Goal: Contribute content

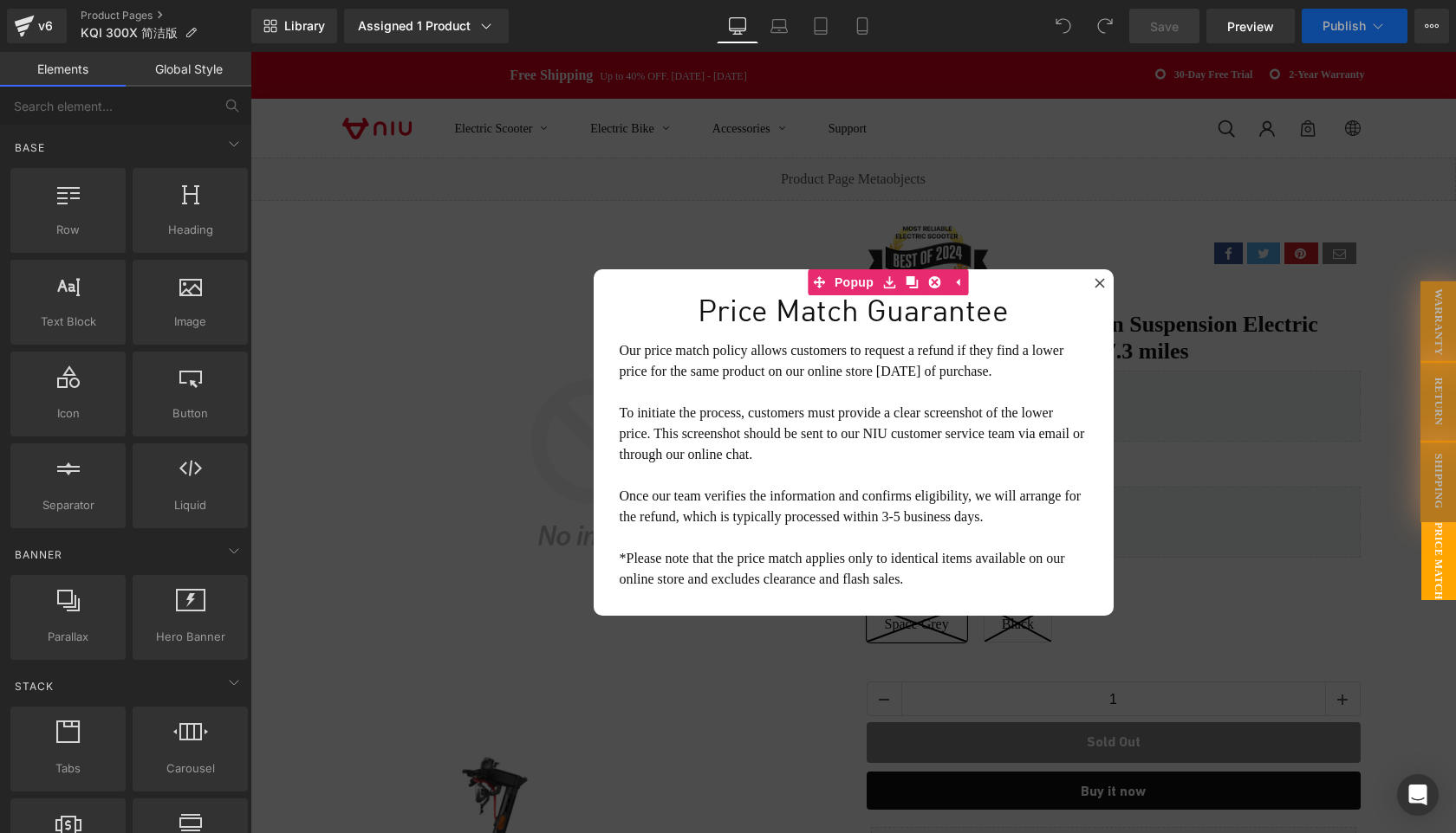
click at [1101, 282] on icon at bounding box center [1099, 282] width 10 height 10
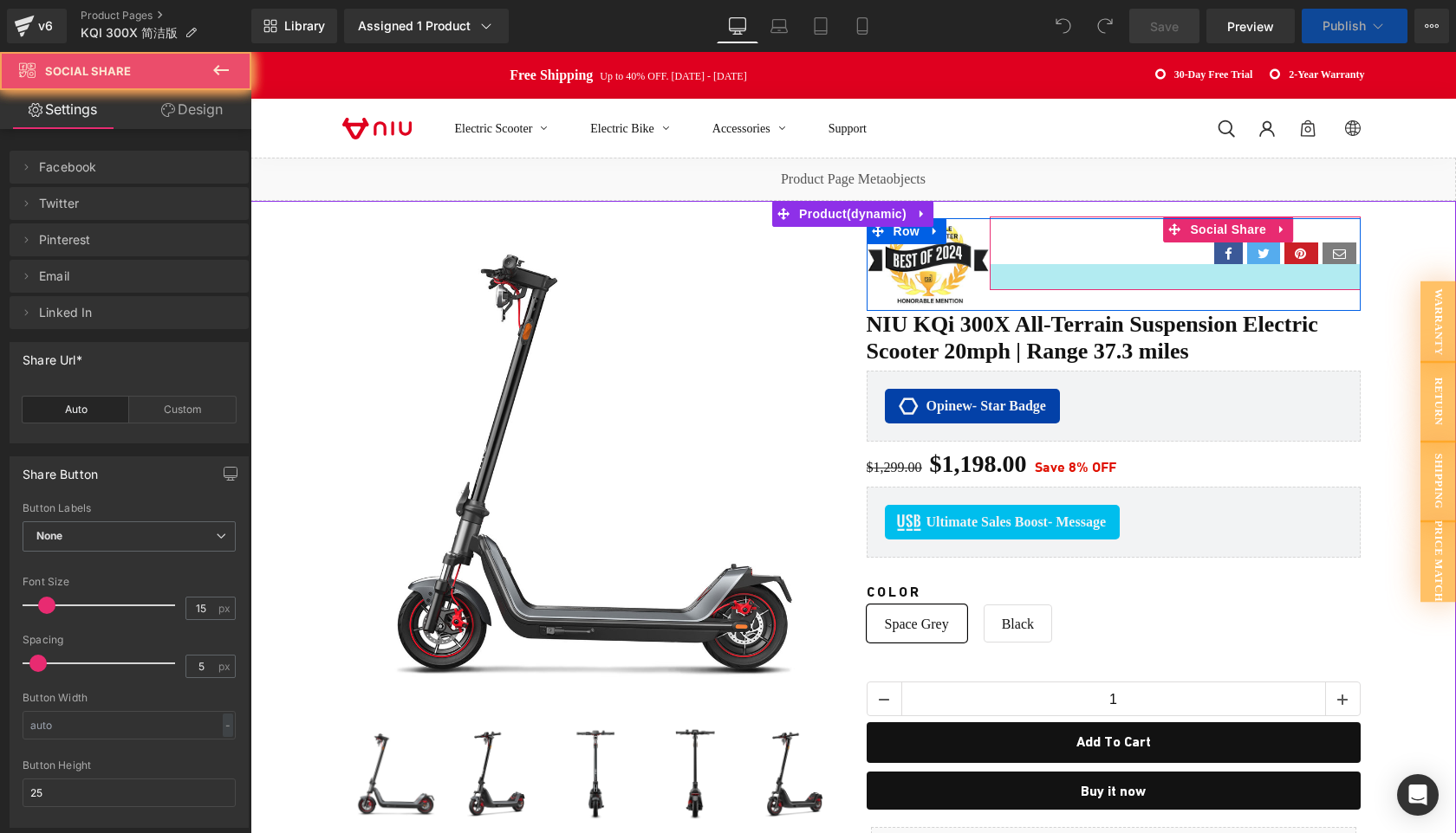
click at [1099, 283] on div at bounding box center [1175, 277] width 371 height 26
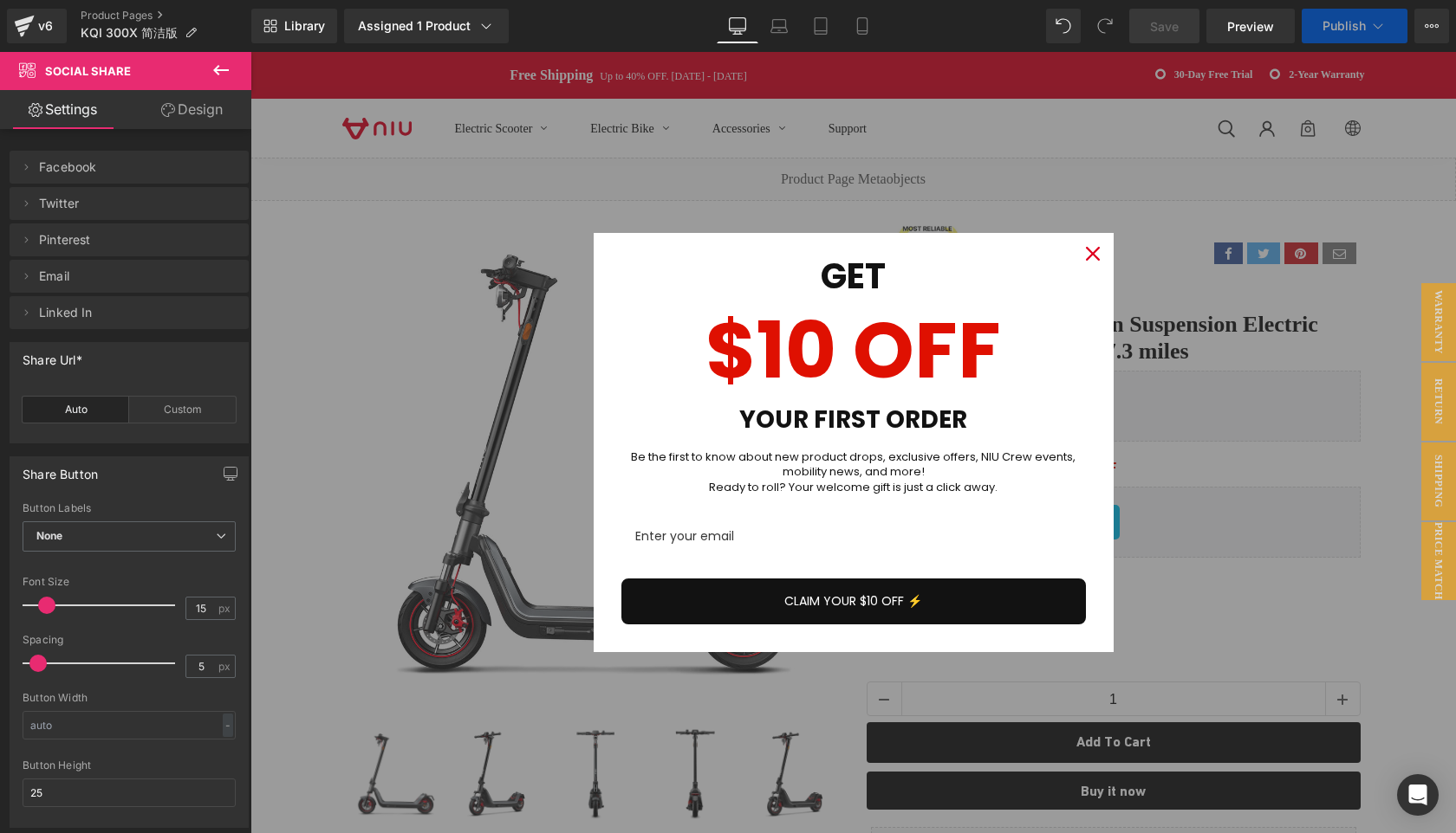
click at [221, 77] on icon at bounding box center [220, 69] width 21 height 21
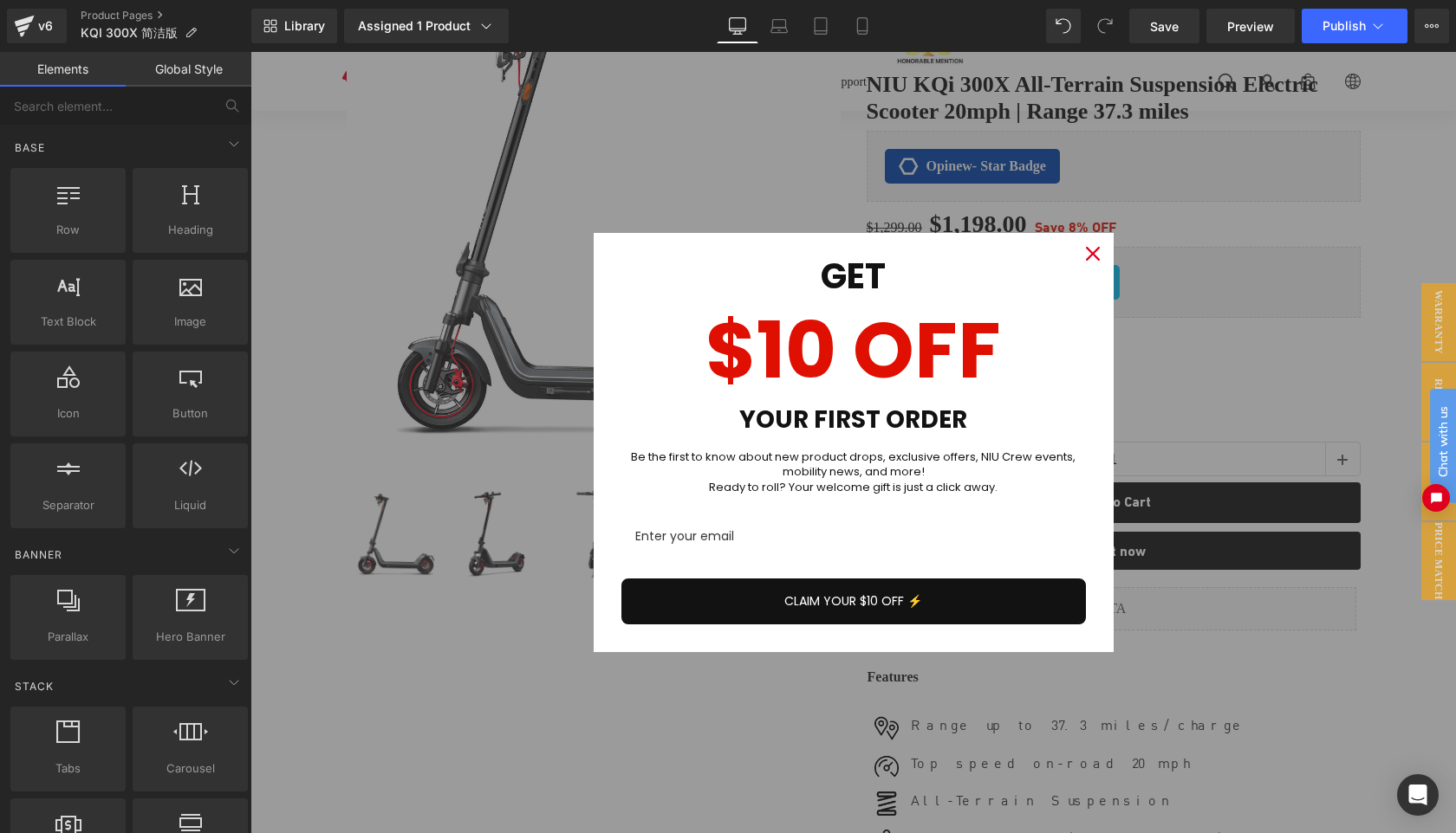
click at [1092, 254] on icon "close icon" at bounding box center [1092, 253] width 13 height 13
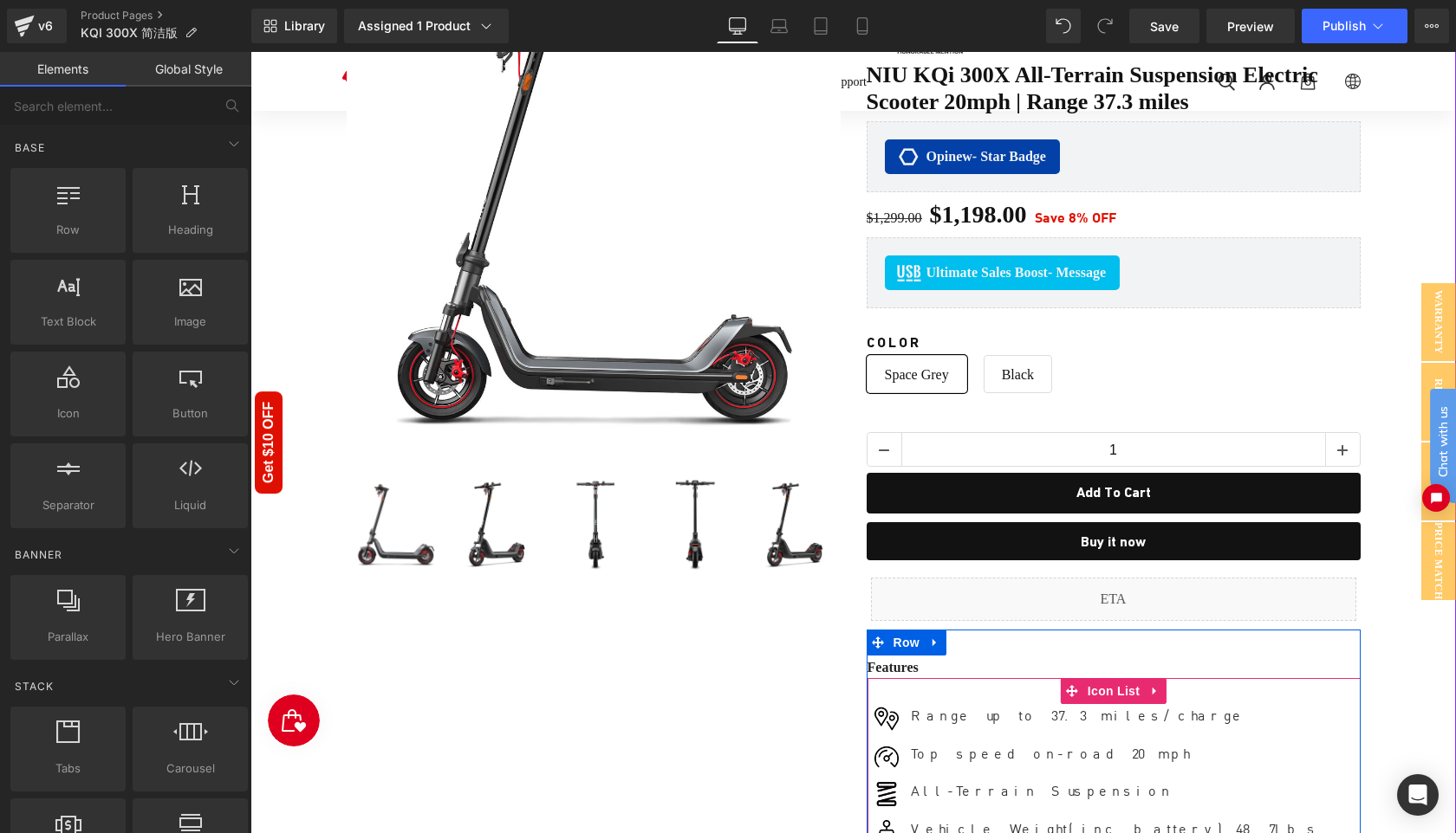
scroll to position [304, 0]
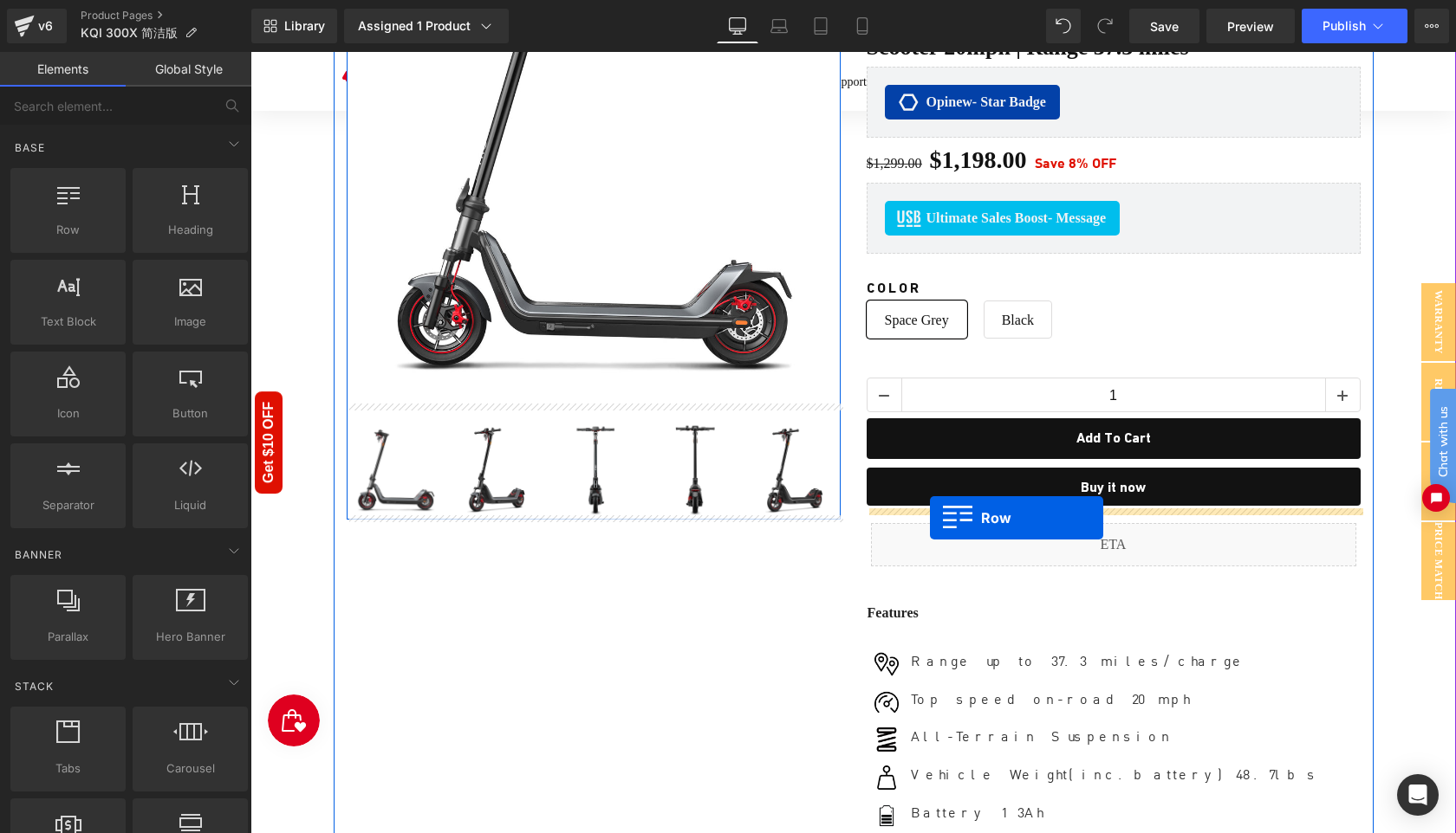
drag, startPoint x: 460, startPoint y: 326, endPoint x: 930, endPoint y: 518, distance: 507.7
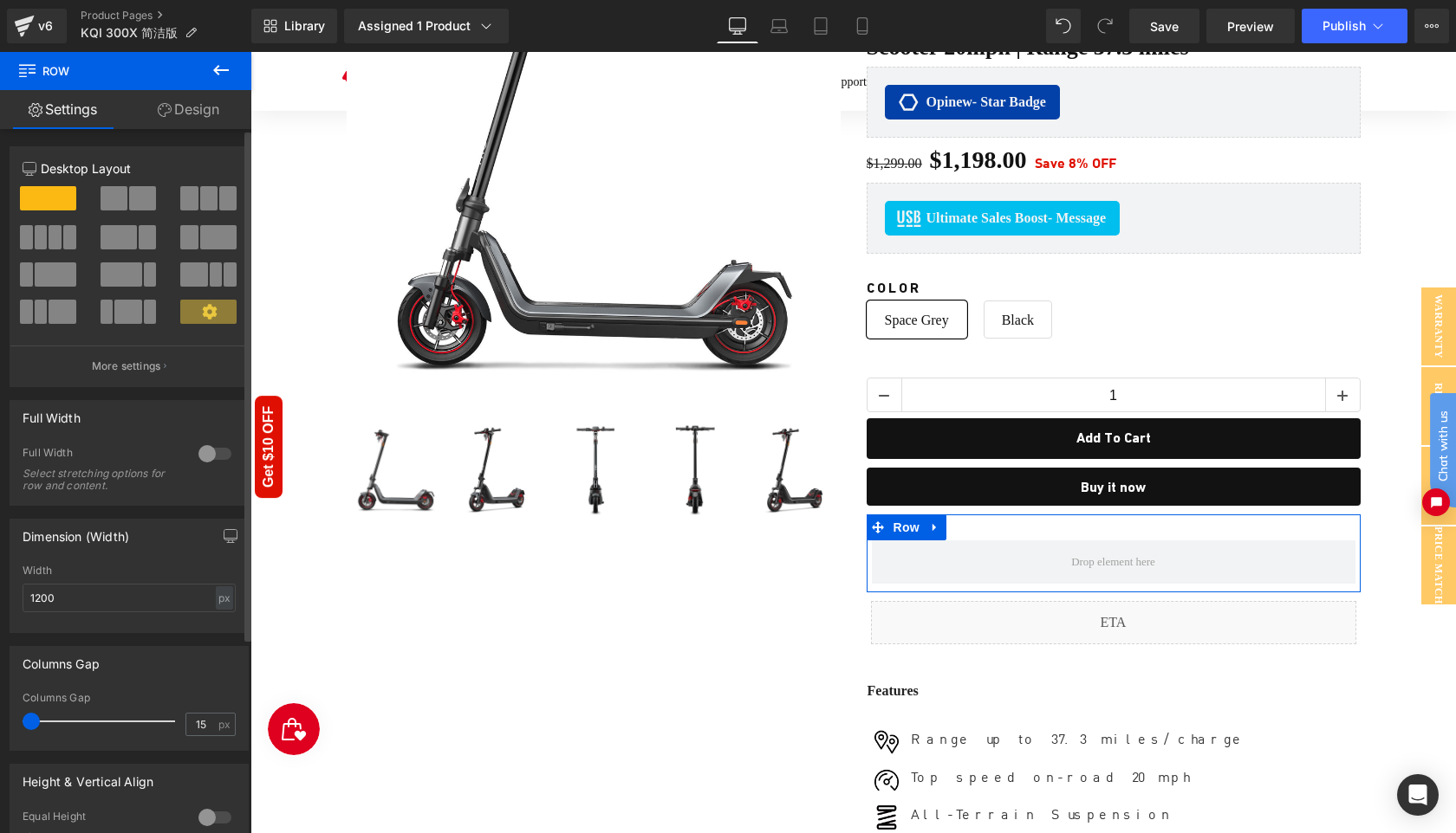
drag, startPoint x: 45, startPoint y: 724, endPoint x: 19, endPoint y: 724, distance: 26.0
click at [19, 724] on div "15px Columns Gap 15 px" at bounding box center [130, 721] width 238 height 58
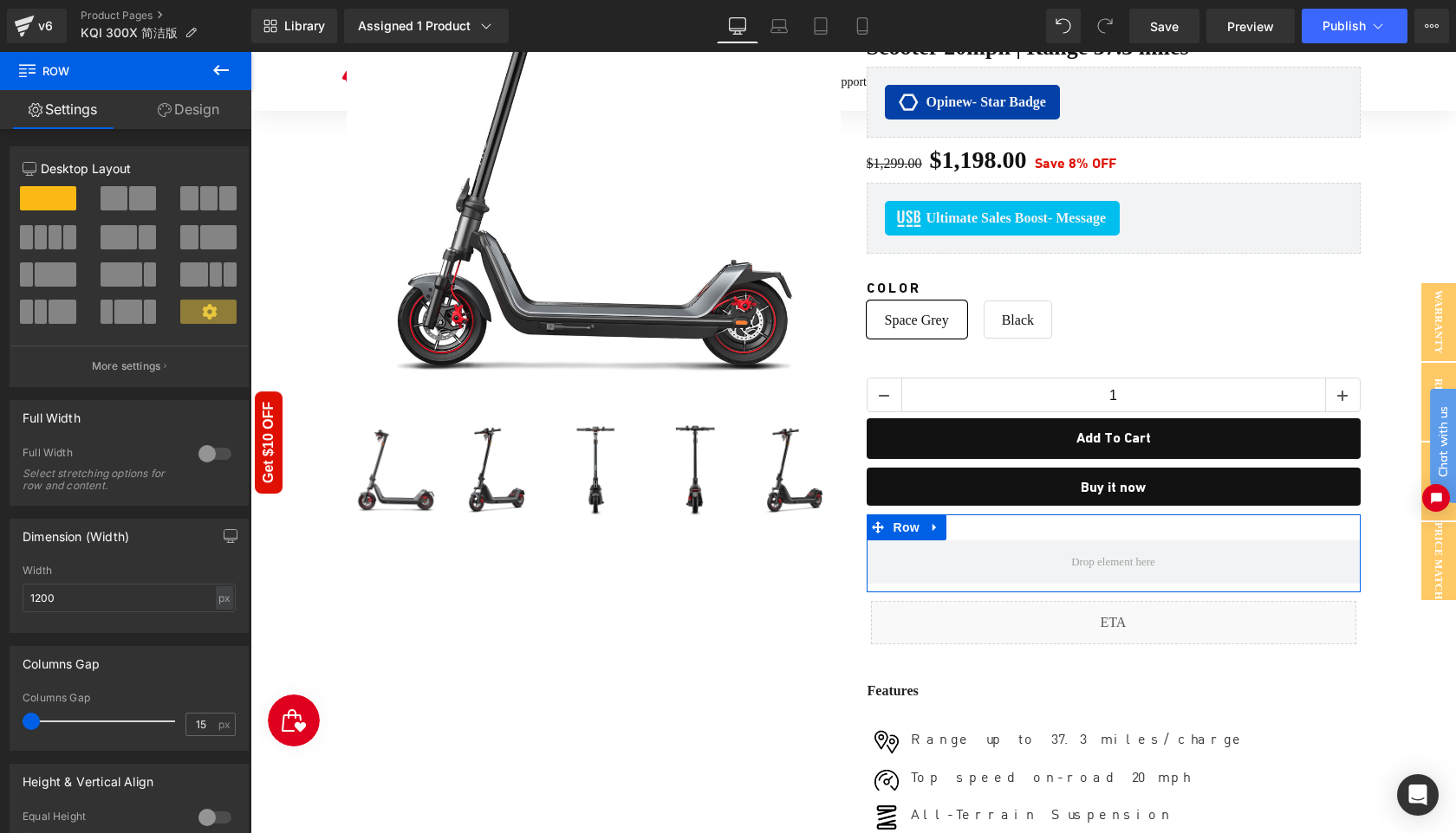
click at [194, 113] on link "Design" at bounding box center [189, 109] width 126 height 39
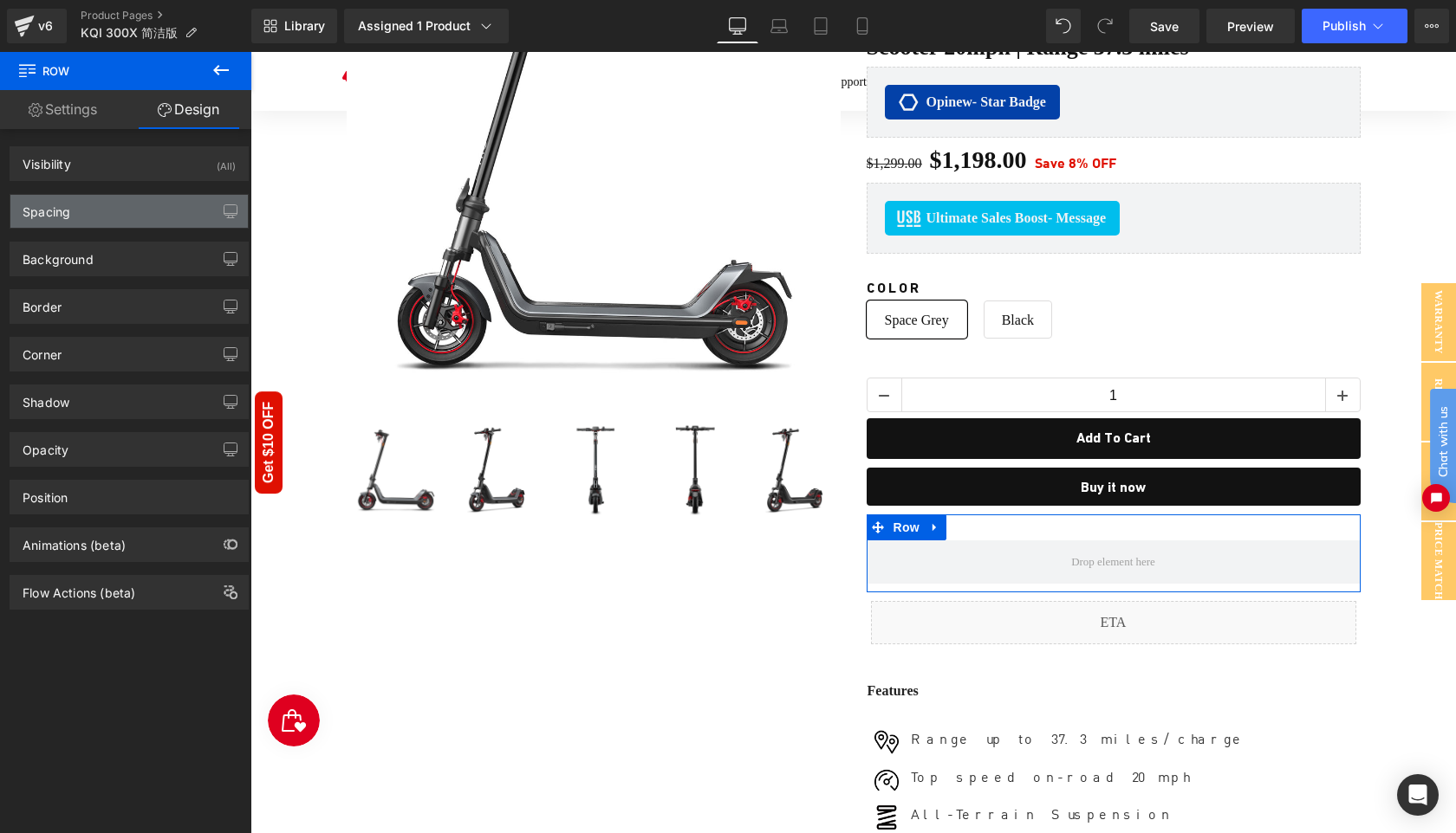
click at [115, 225] on div "Spacing" at bounding box center [130, 211] width 238 height 33
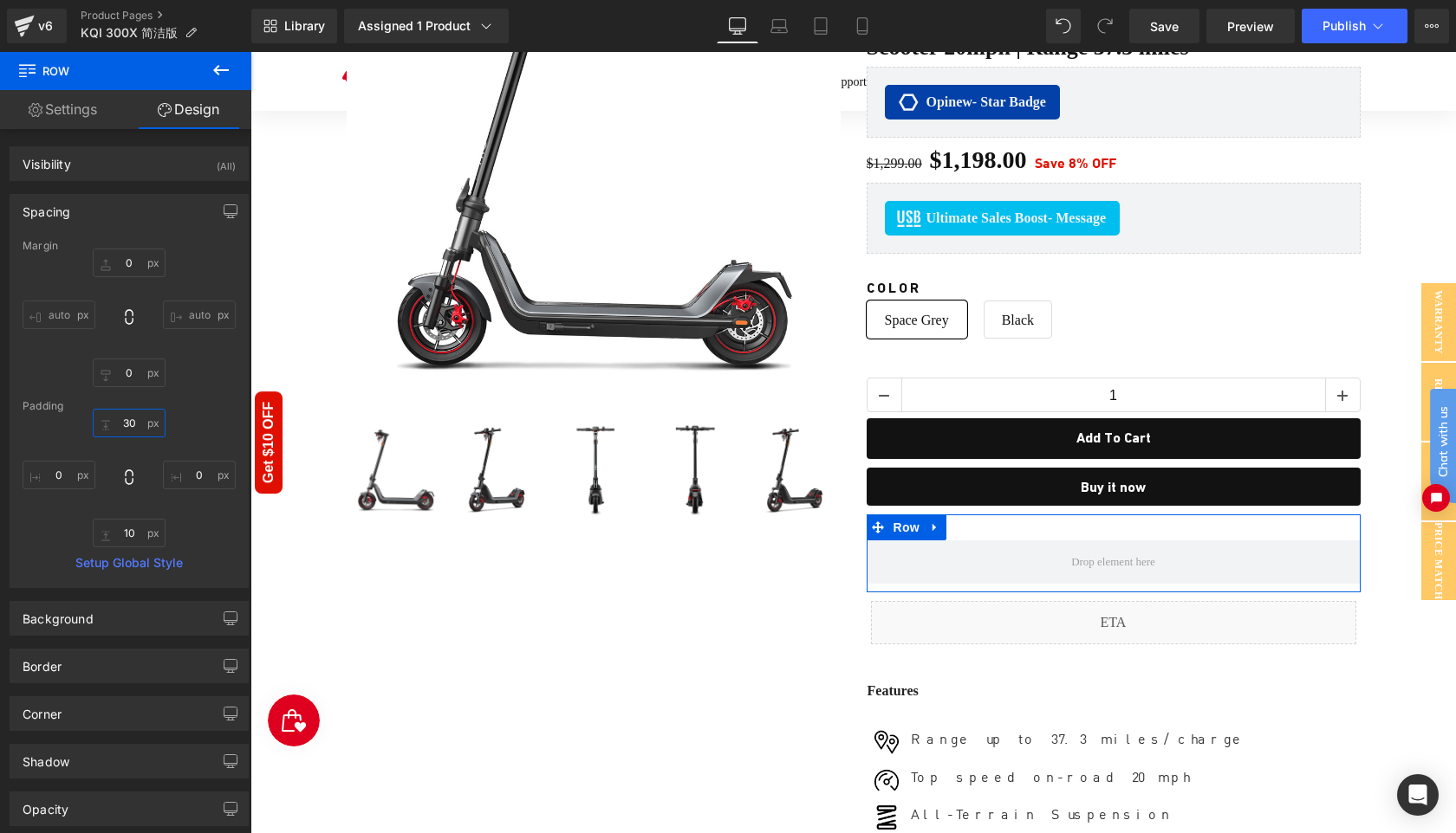
click at [131, 427] on input "30" at bounding box center [129, 424] width 73 height 29
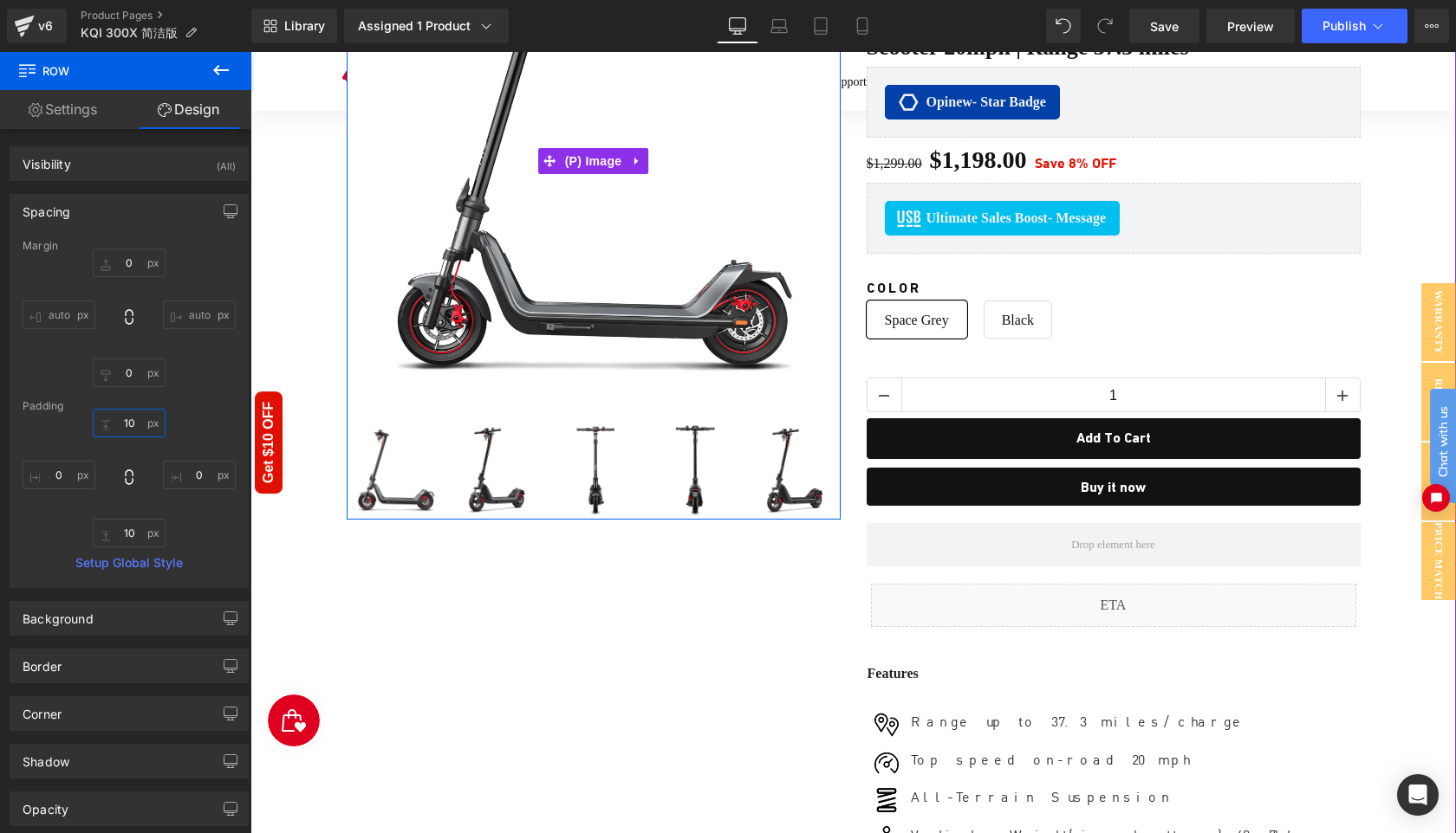
scroll to position [0, 0]
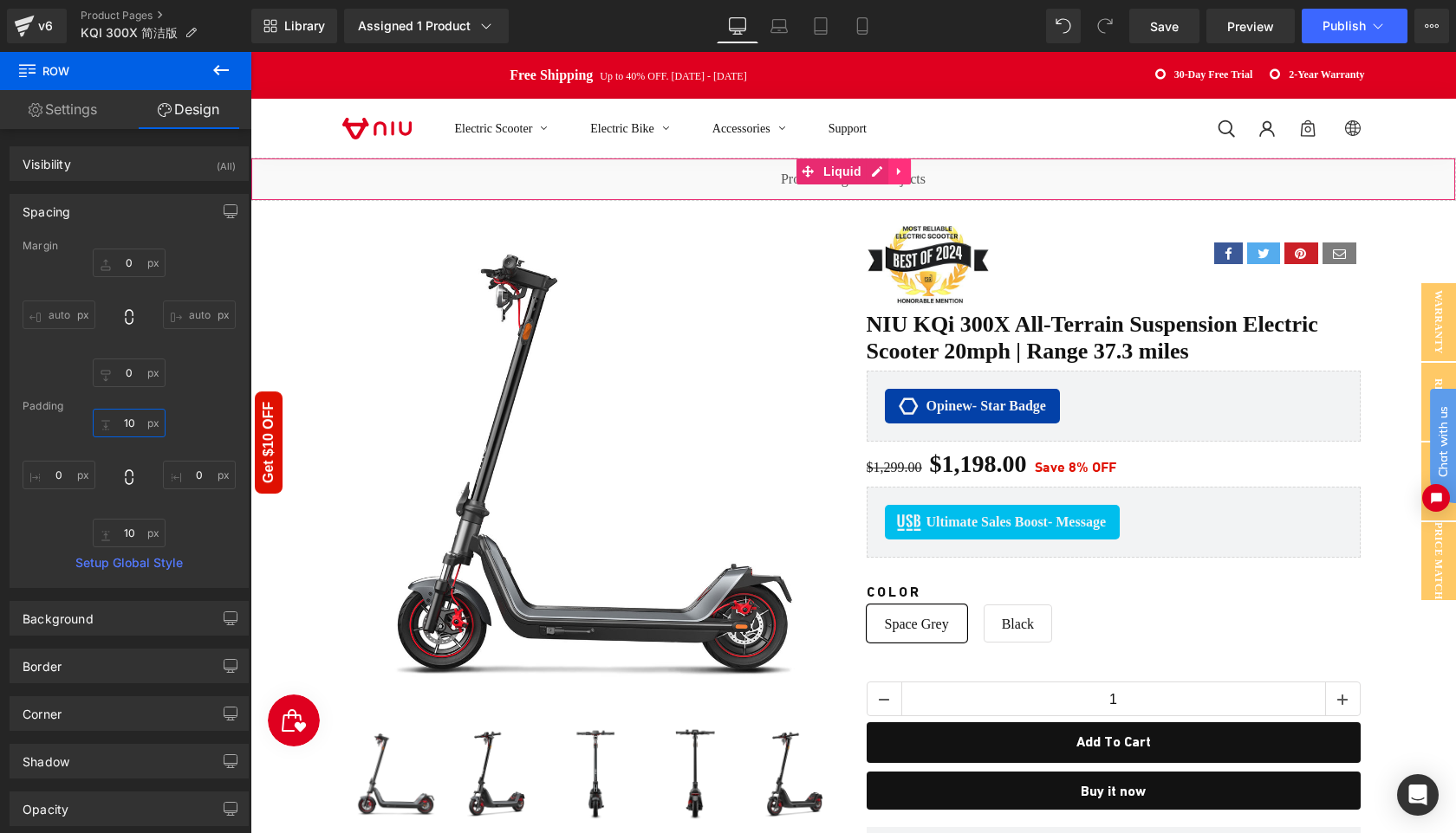
type input "10"
click at [897, 171] on icon at bounding box center [899, 172] width 4 height 8
click at [885, 166] on icon at bounding box center [887, 171] width 12 height 12
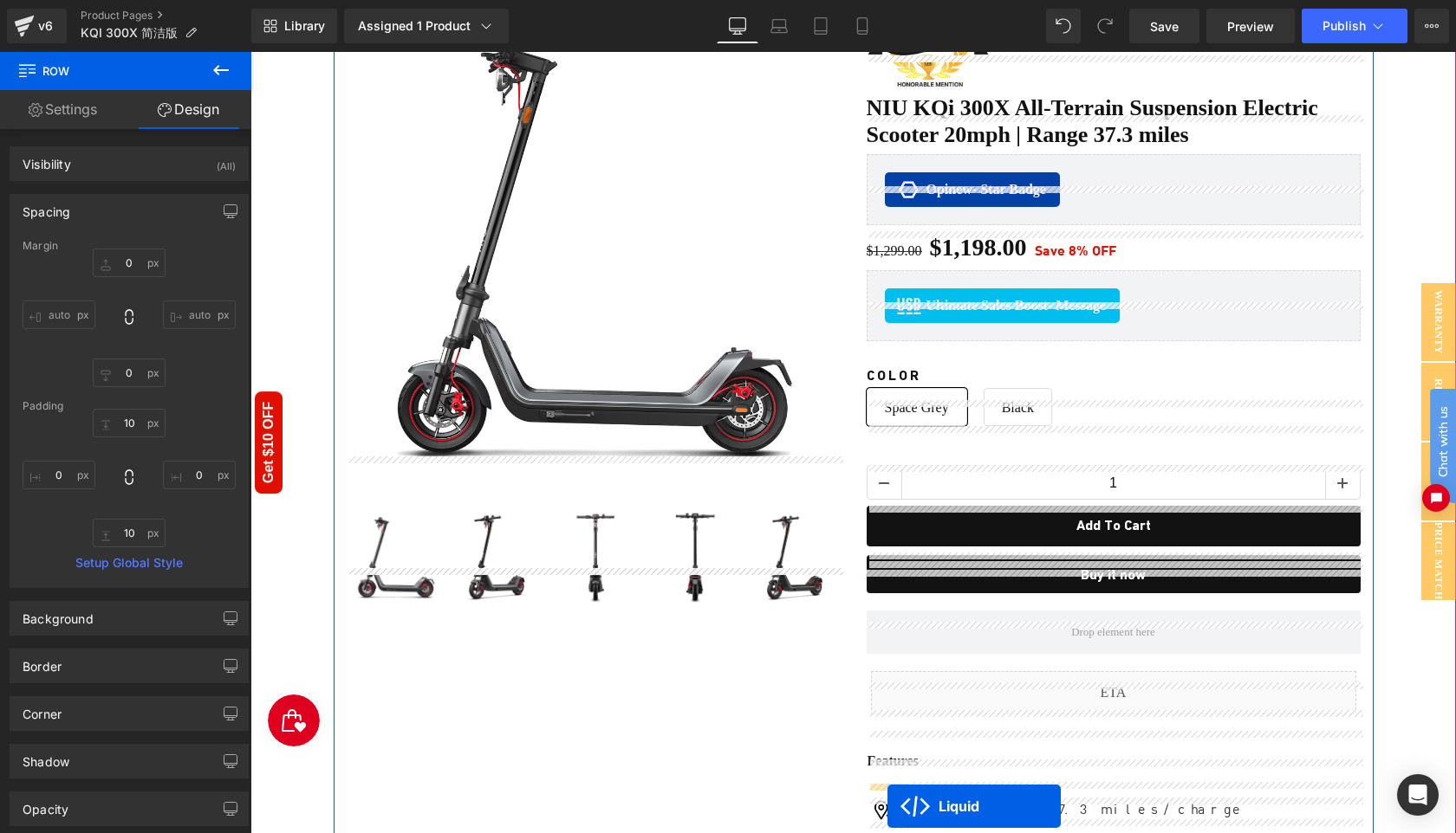
scroll to position [294, 0]
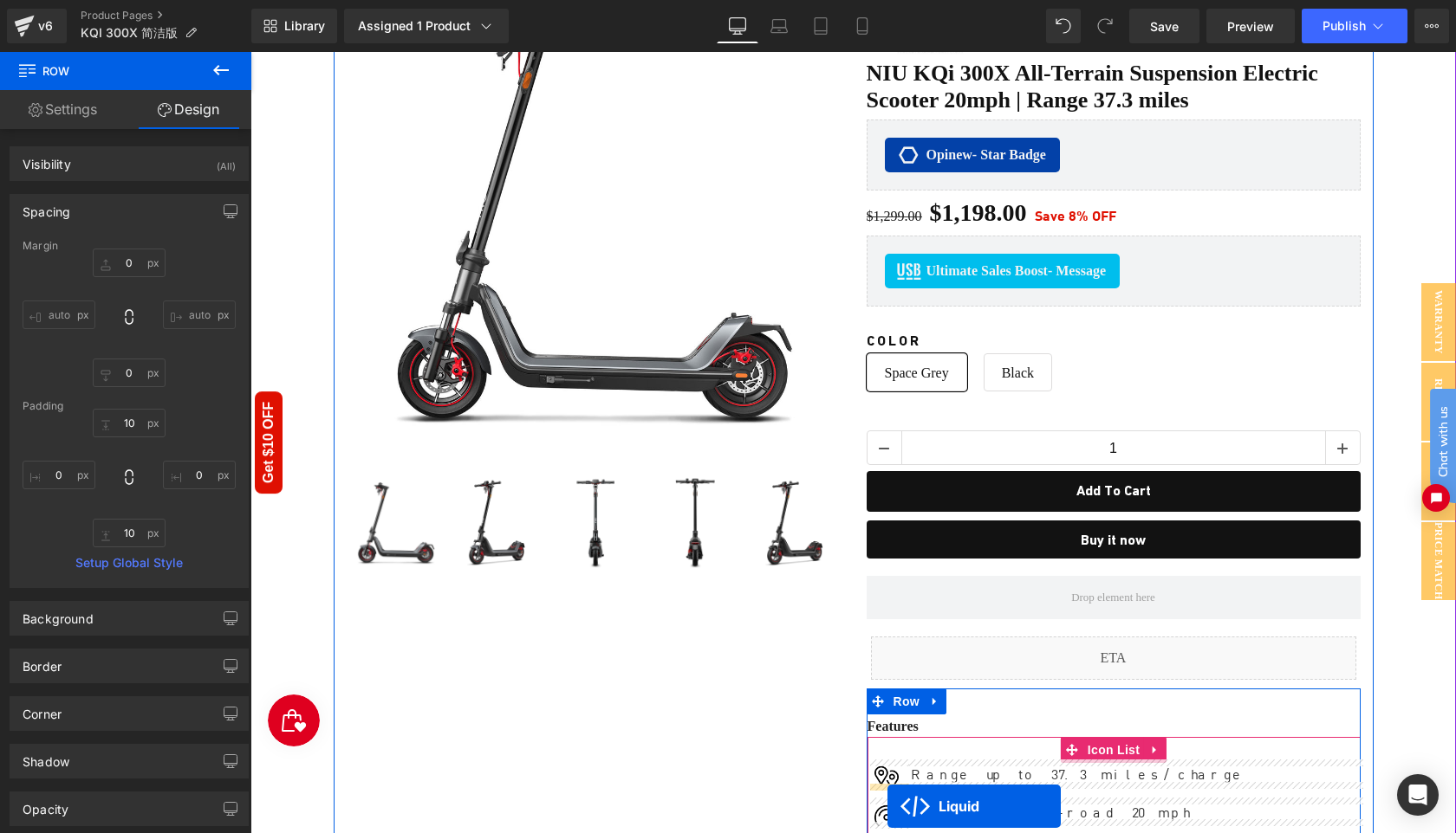
drag, startPoint x: 809, startPoint y: 222, endPoint x: 887, endPoint y: 824, distance: 607.0
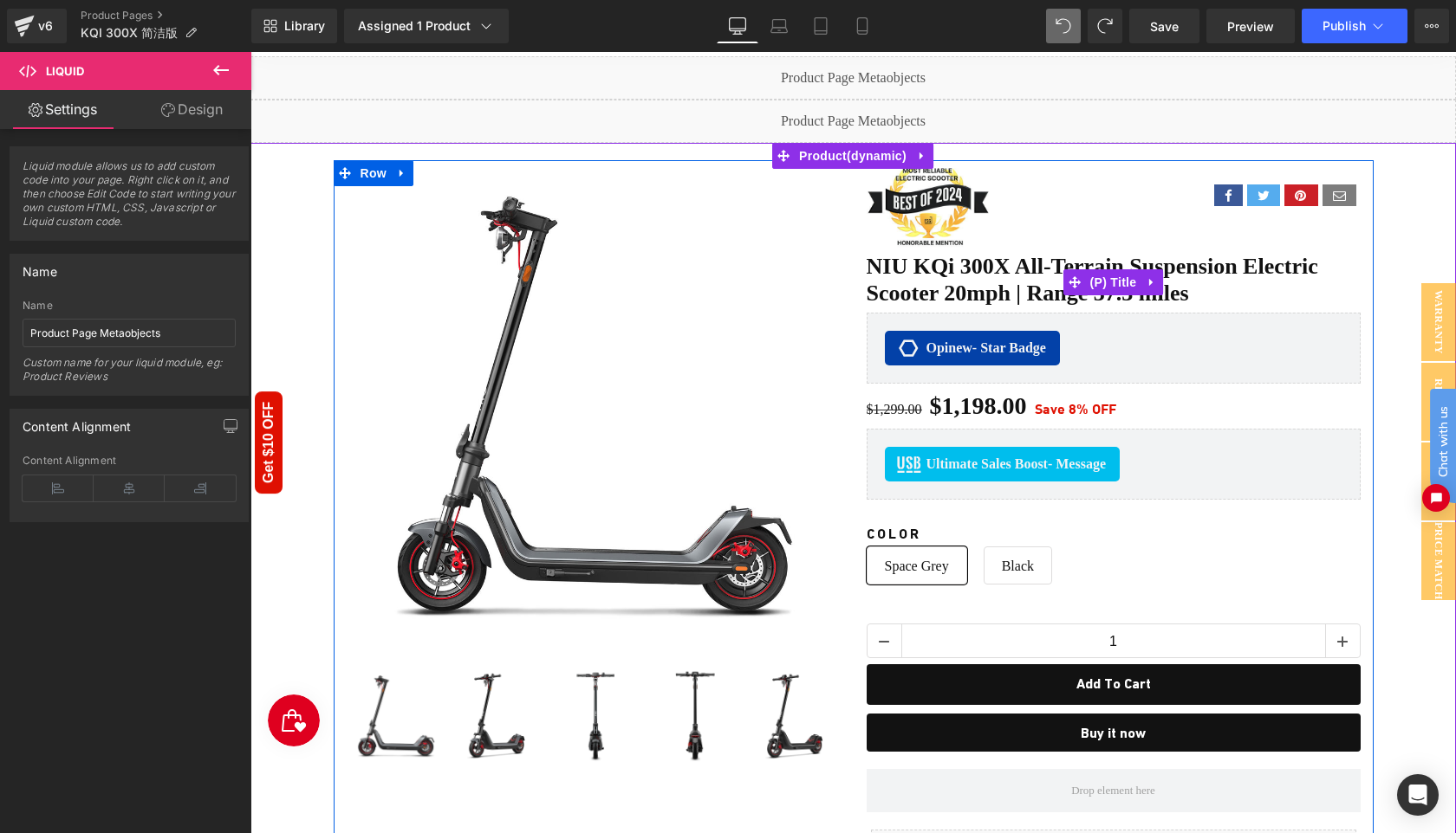
scroll to position [110, 0]
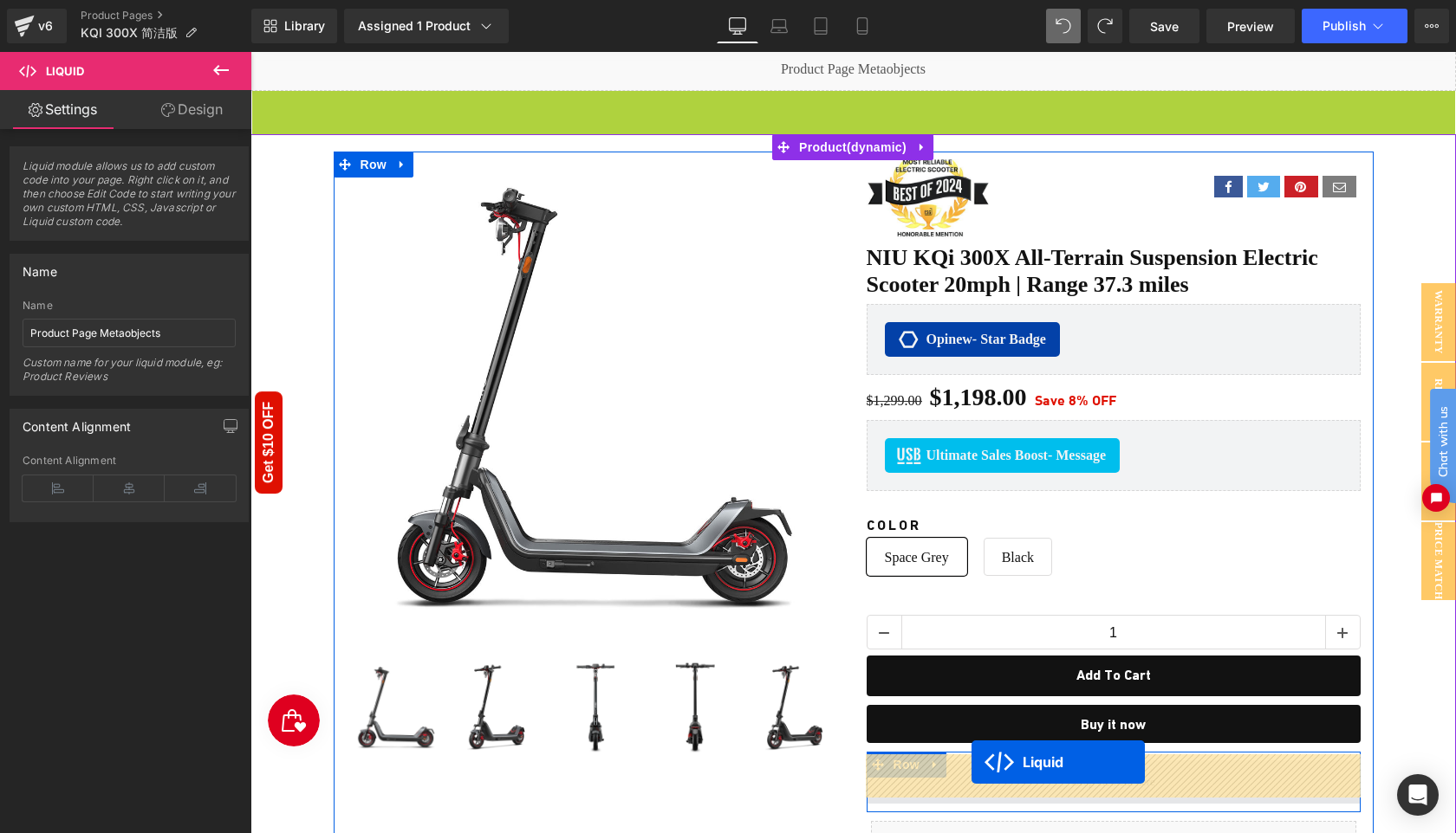
drag, startPoint x: 806, startPoint y: 102, endPoint x: 972, endPoint y: 763, distance: 681.5
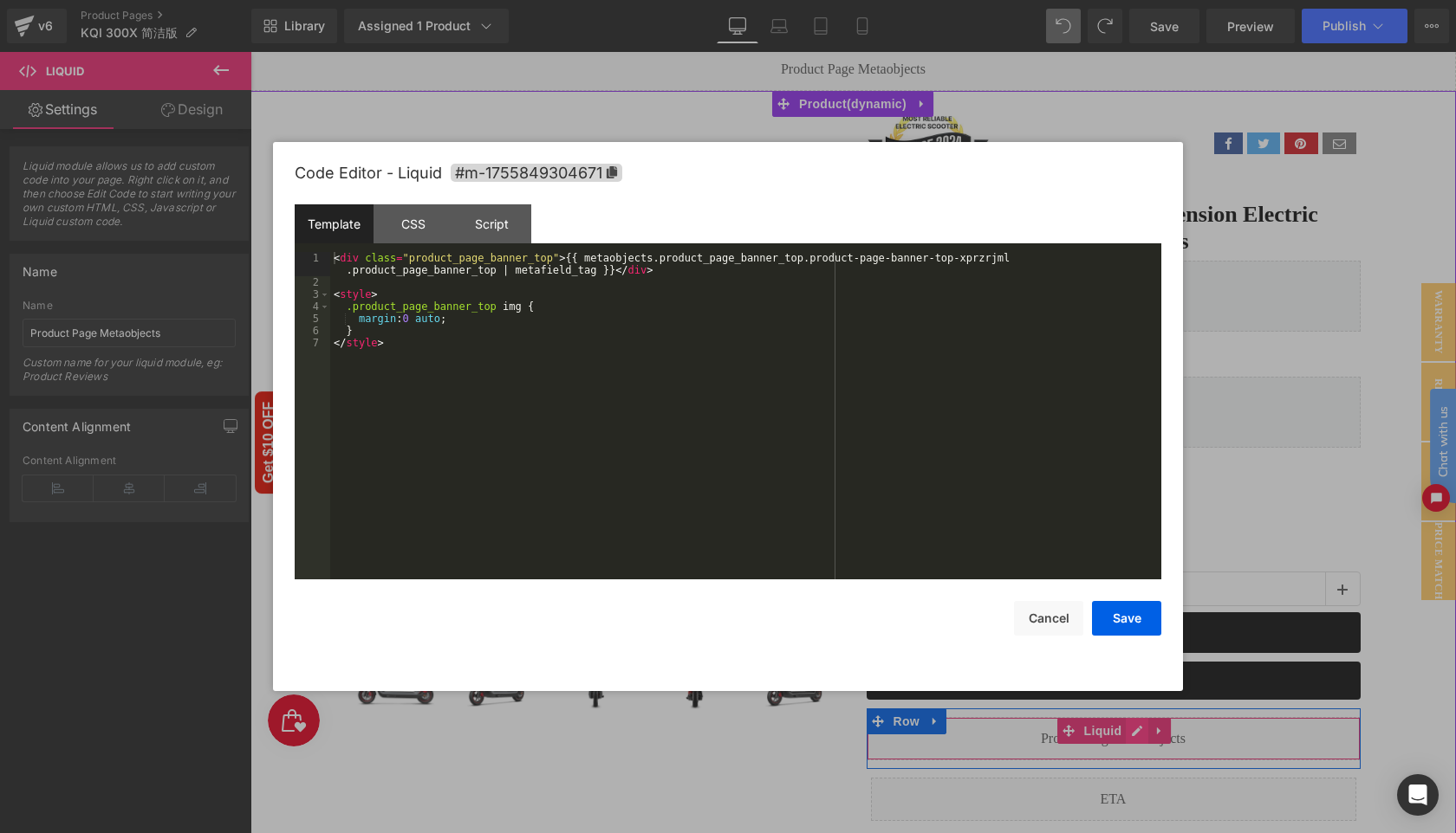
click at [1134, 726] on div "Liquid" at bounding box center [1113, 739] width 494 height 43
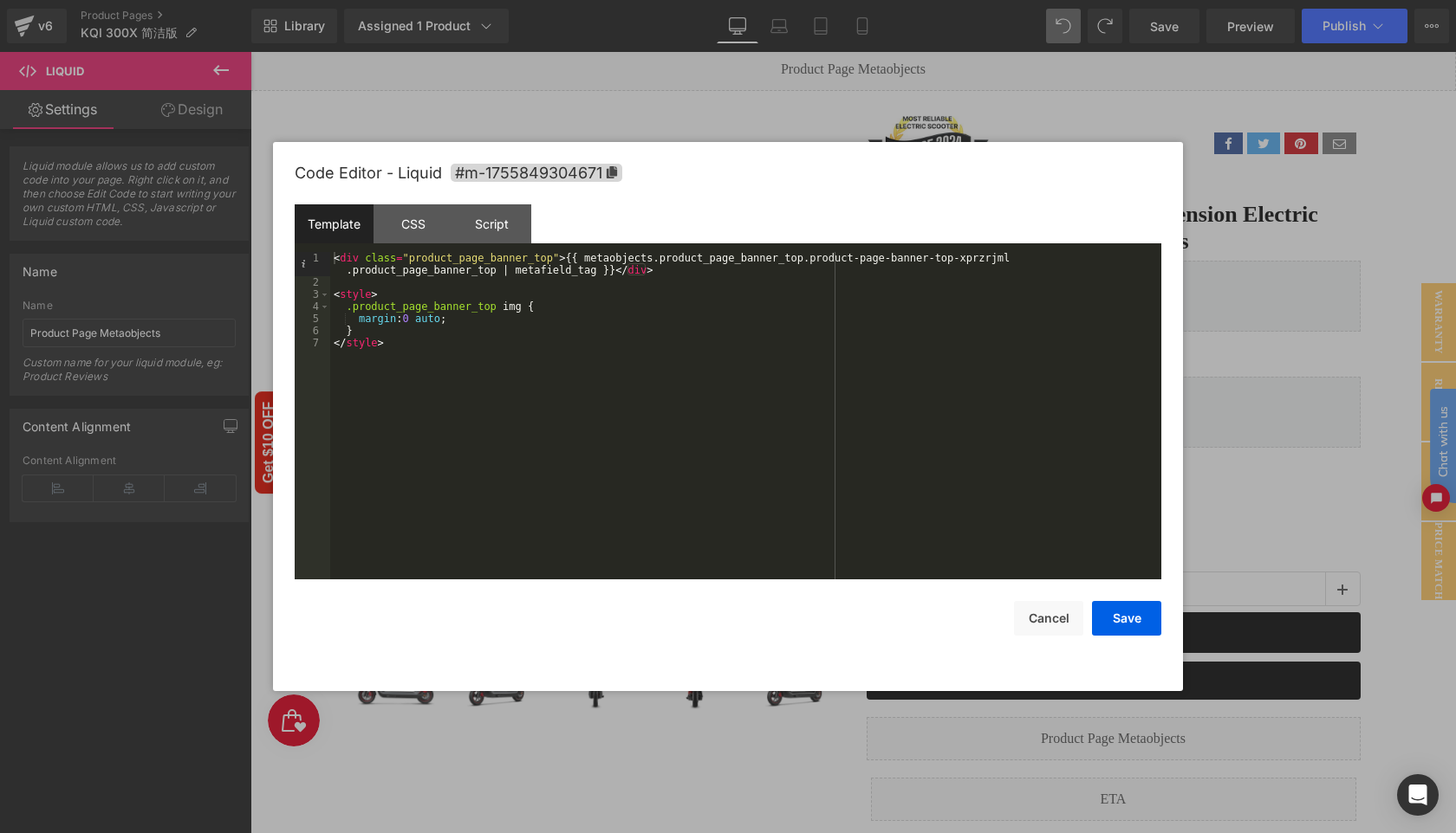
click at [382, 271] on div "< div class = "product_page_banner_top" > {{ metaobjects.product_page_banner_to…" at bounding box center [746, 434] width 831 height 363
drag, startPoint x: 1135, startPoint y: 620, endPoint x: 921, endPoint y: 528, distance: 232.9
click at [1135, 620] on button "Save" at bounding box center [1126, 618] width 69 height 35
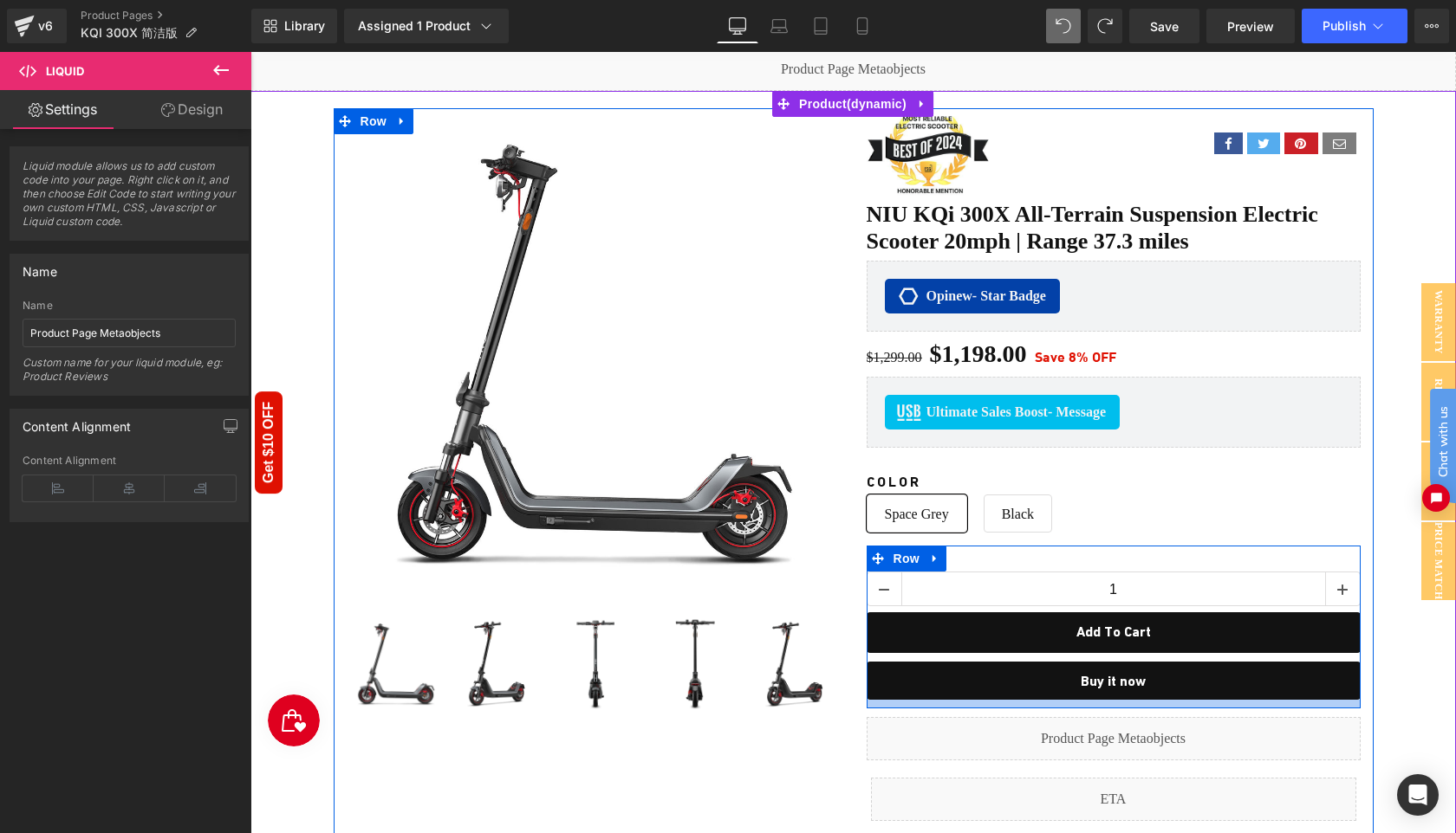
scroll to position [210, 0]
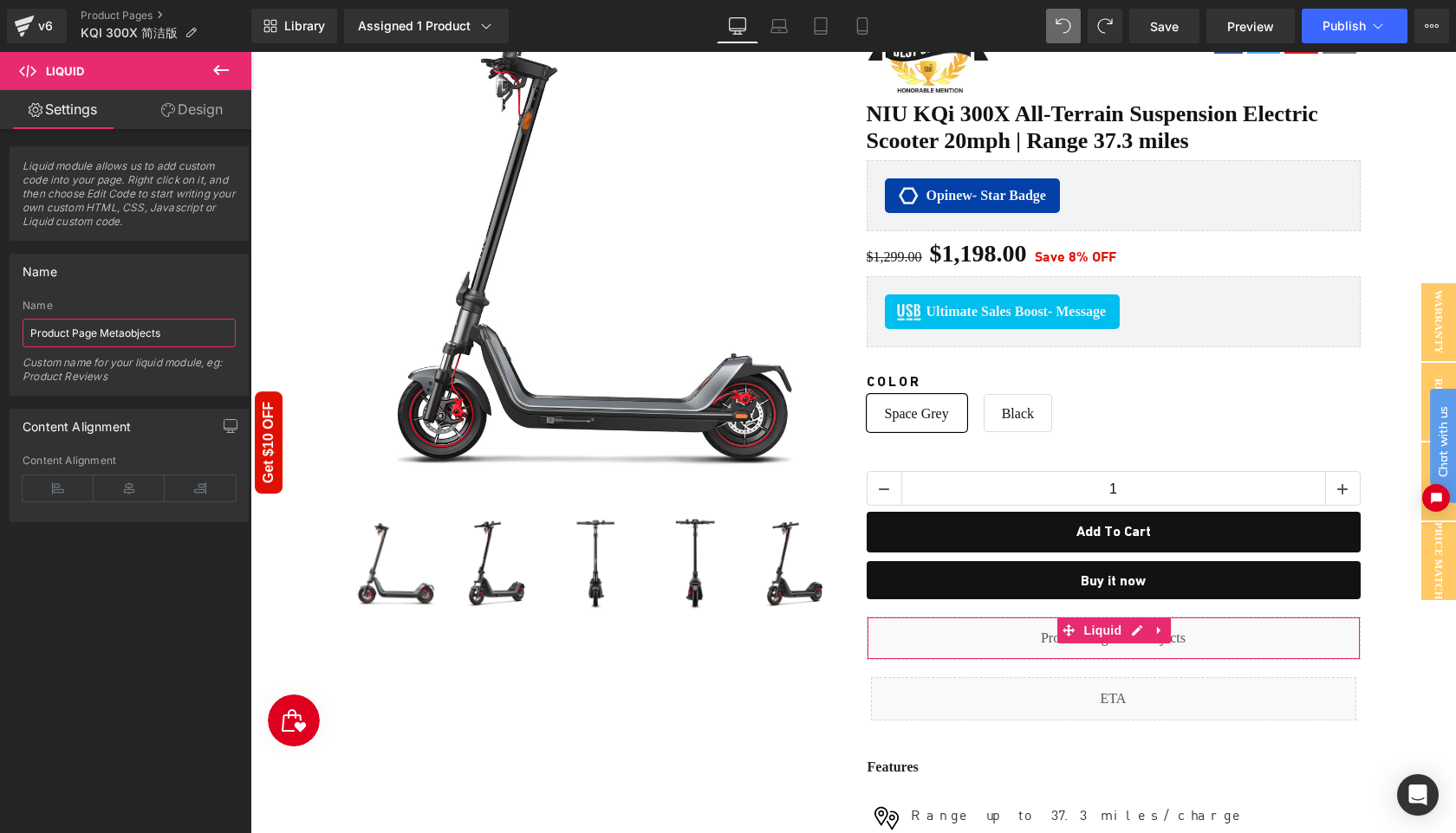
click at [200, 336] on input "Product Page Metaobjects" at bounding box center [129, 333] width 213 height 29
click at [84, 336] on input "Product Page Metaobjects" at bounding box center [129, 333] width 213 height 29
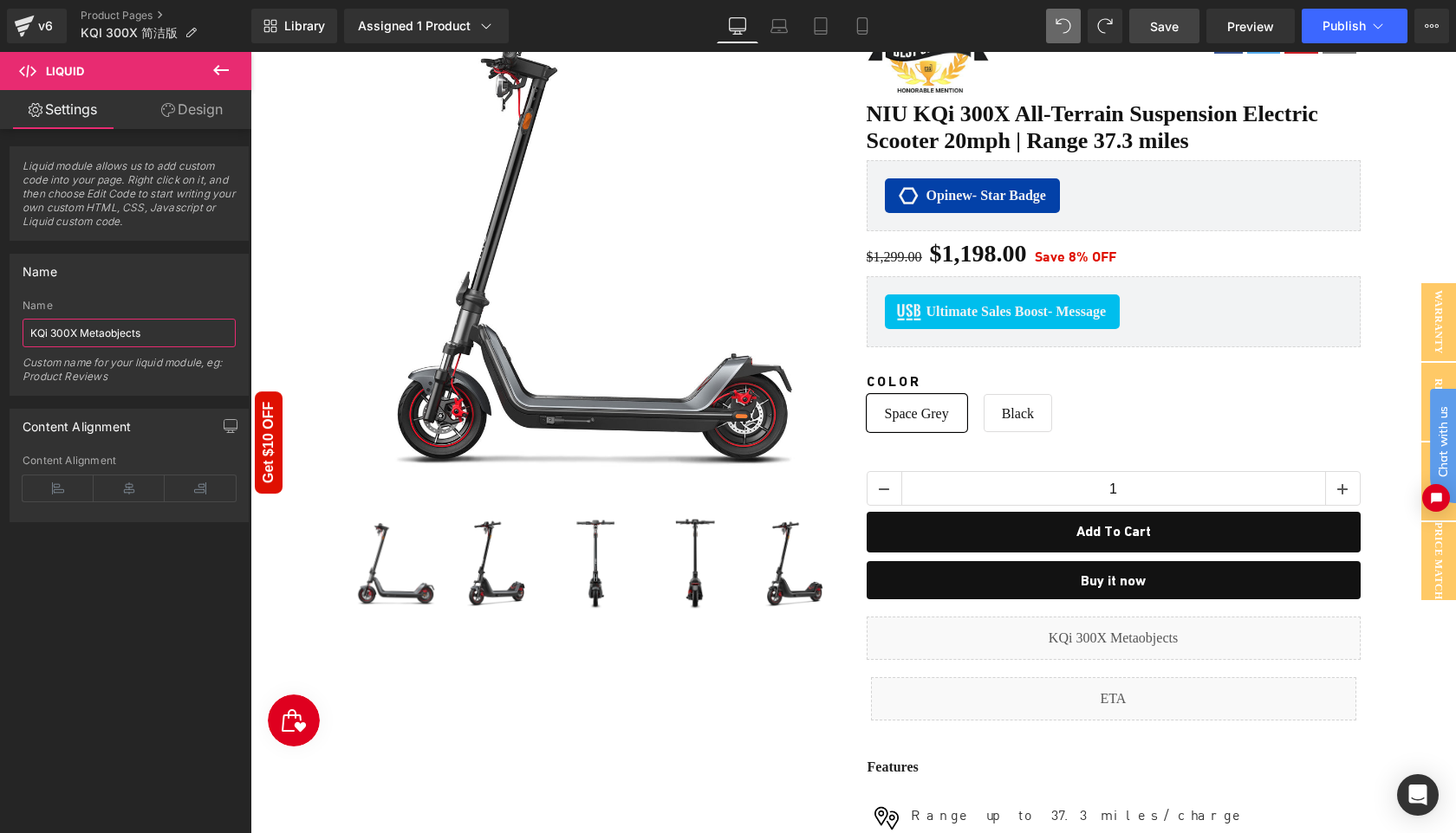
type input "KQi 300X Metaobjects"
click at [1165, 26] on span "Save" at bounding box center [1164, 26] width 29 height 18
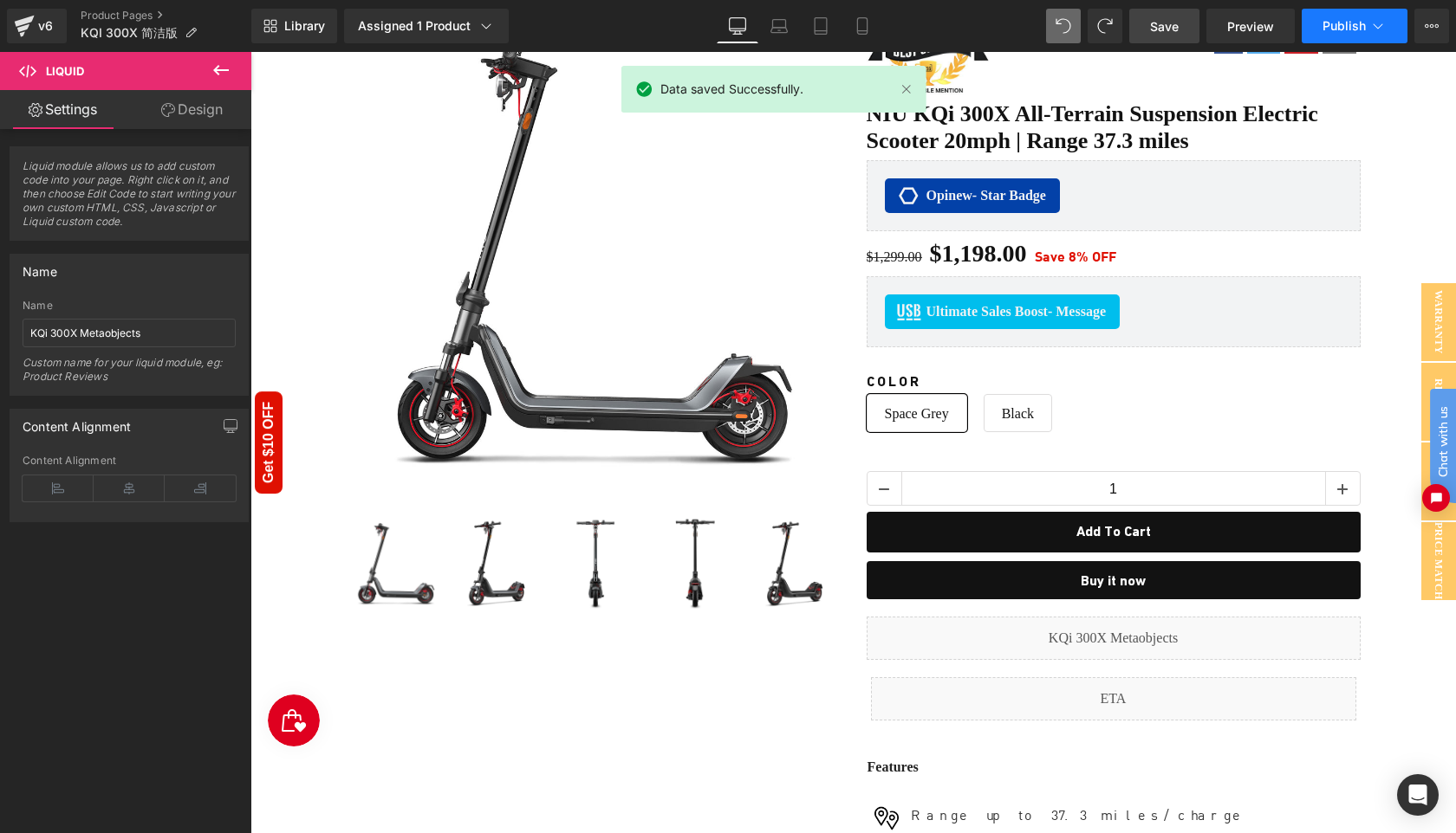
click at [1333, 27] on span "Publish" at bounding box center [1344, 25] width 43 height 13
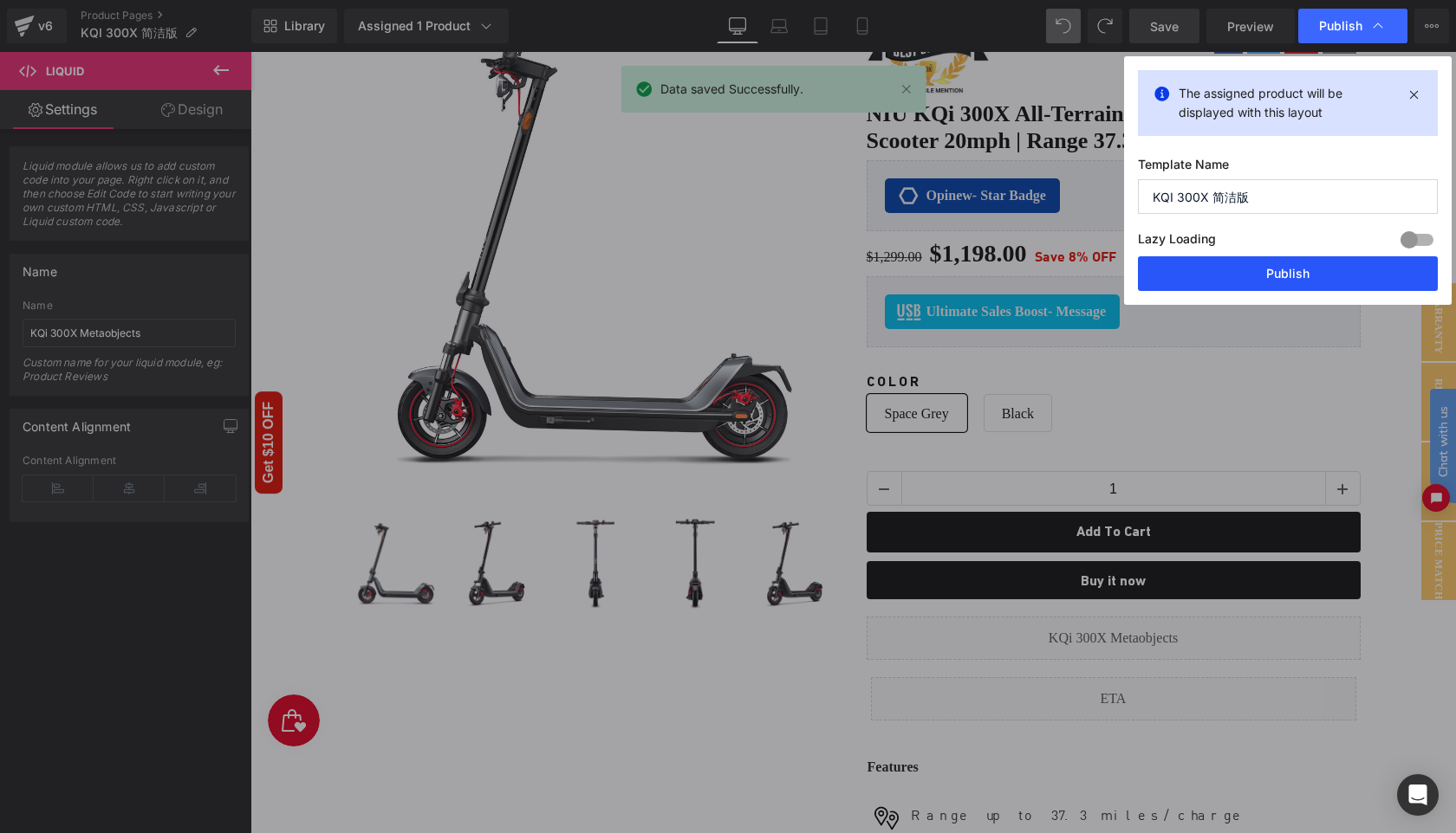
drag, startPoint x: 1290, startPoint y: 265, endPoint x: 1039, endPoint y: 356, distance: 267.0
click at [1290, 265] on button "Publish" at bounding box center [1288, 273] width 300 height 35
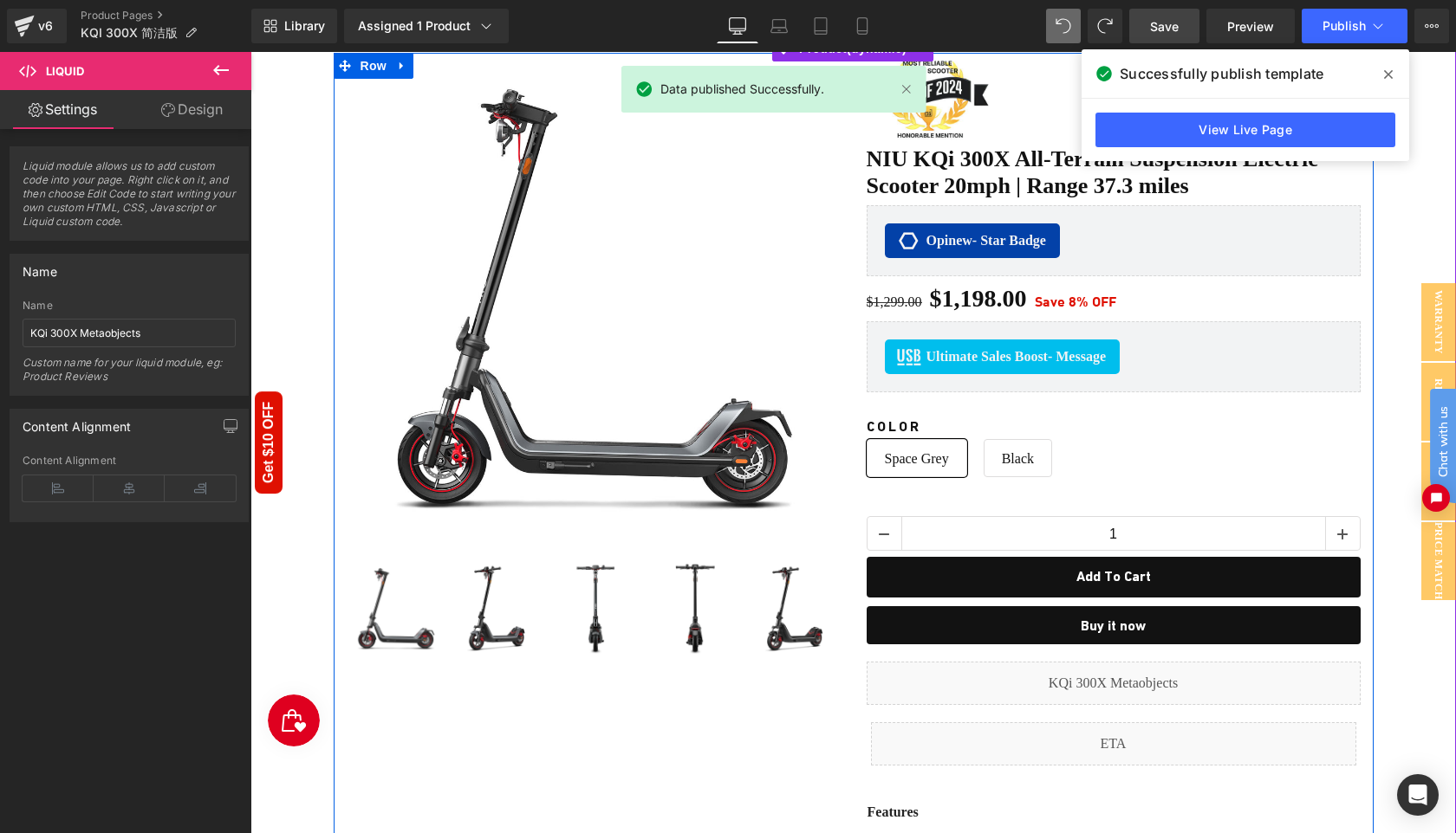
scroll to position [0, 0]
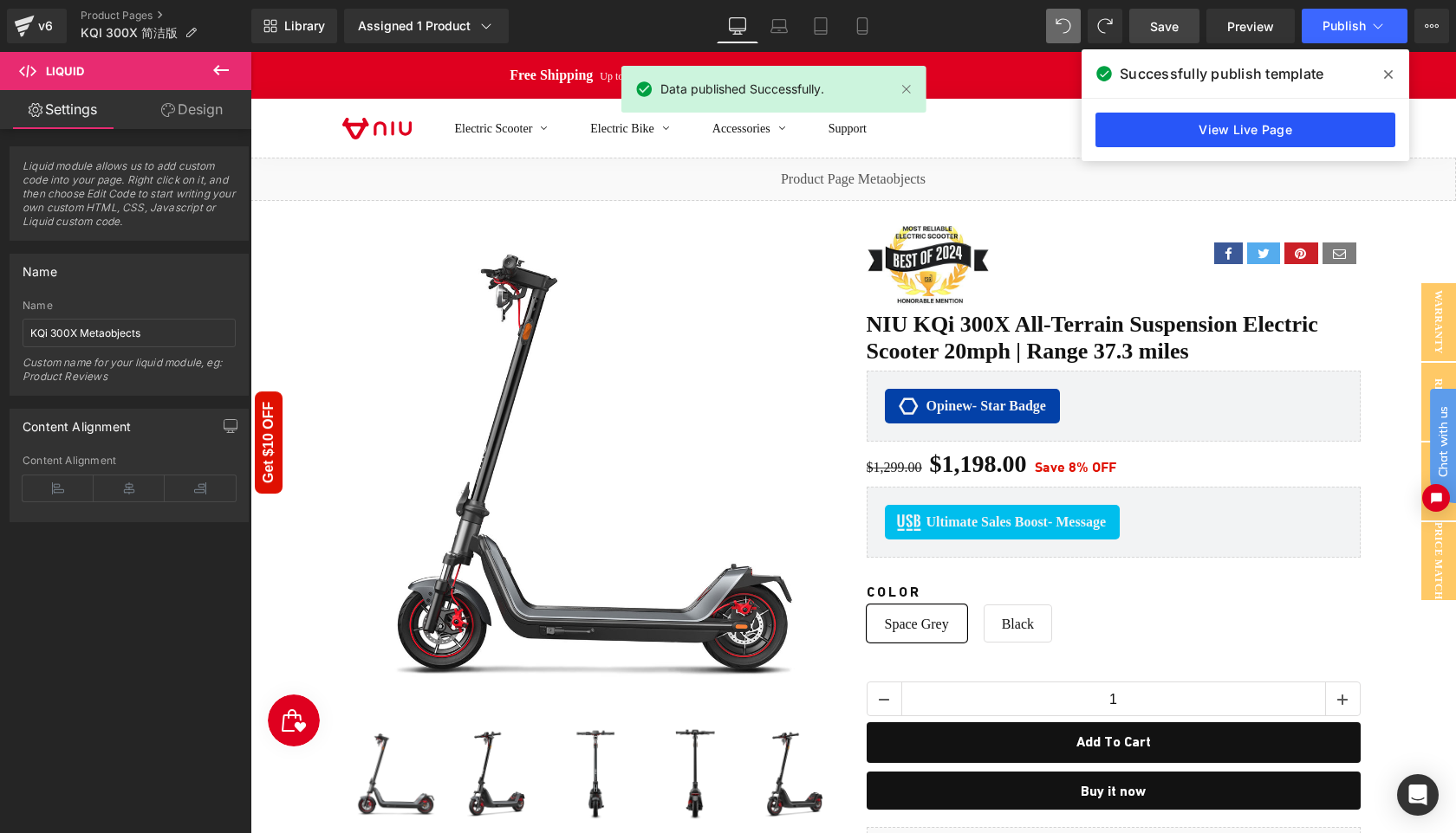
click at [1227, 129] on link "View Live Page" at bounding box center [1245, 130] width 300 height 35
